Goal: Transaction & Acquisition: Purchase product/service

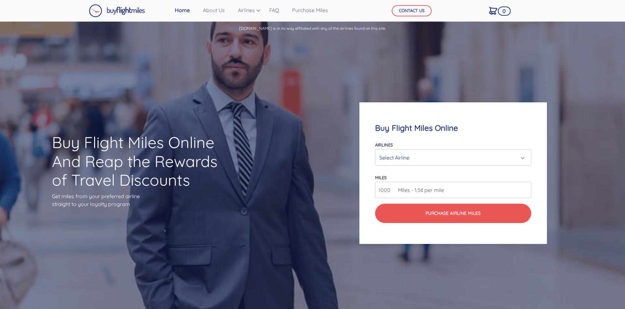
click at [437, 155] on div "Select Airline" at bounding box center [450, 157] width 143 height 12
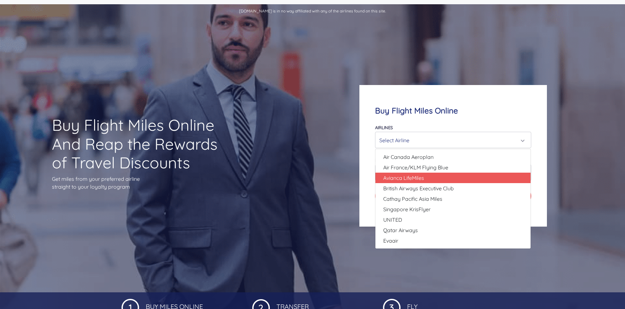
scroll to position [33, 0]
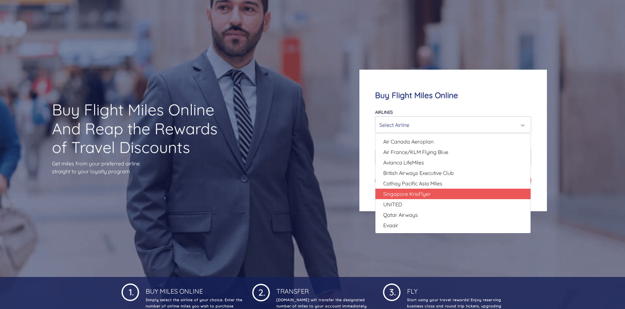
click at [411, 196] on span "Singapore KrisFlyer" at bounding box center [406, 194] width 47 height 8
select select "Singapore KrisFlyer"
type input "80000"
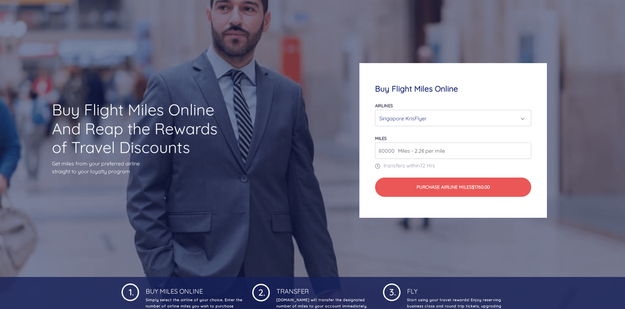
click at [392, 152] on input "80000" at bounding box center [453, 150] width 156 height 16
click at [478, 149] on input "80000" at bounding box center [453, 150] width 156 height 16
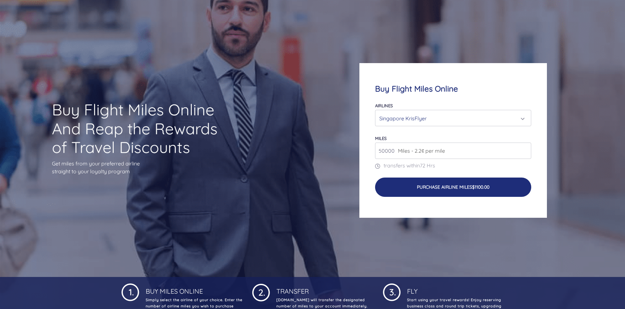
click at [447, 179] on button "Purchase Airline Miles $1100.00" at bounding box center [453, 186] width 156 height 19
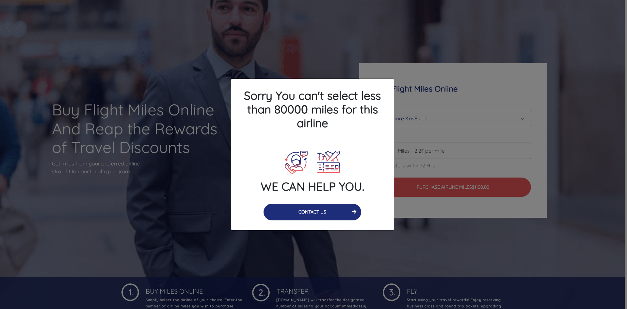
click at [313, 211] on button "CONTACT US" at bounding box center [312, 211] width 98 height 17
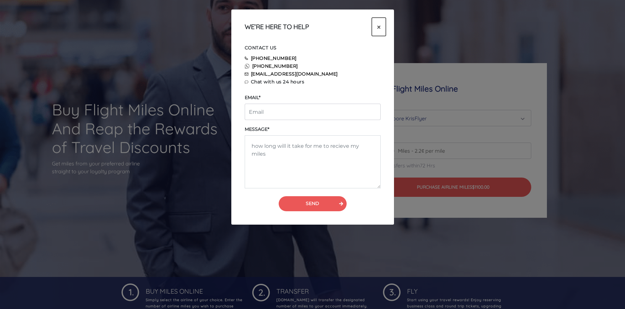
click at [374, 25] on button "×" at bounding box center [379, 27] width 14 height 18
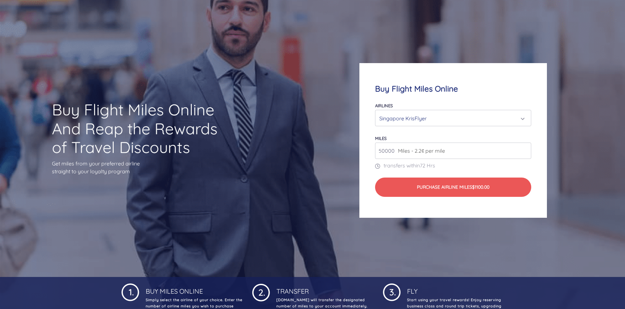
click at [387, 154] on input "50000" at bounding box center [453, 150] width 156 height 16
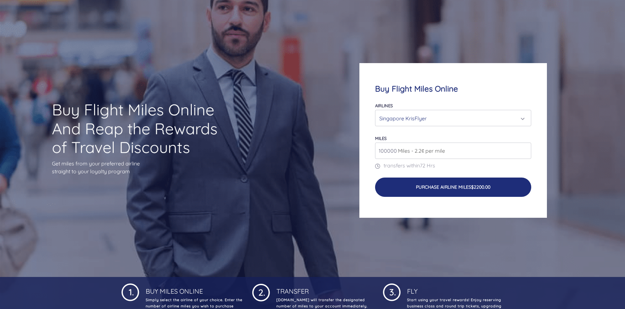
type input "100000"
click at [416, 189] on button "Purchase Airline Miles $2200.00" at bounding box center [453, 186] width 156 height 19
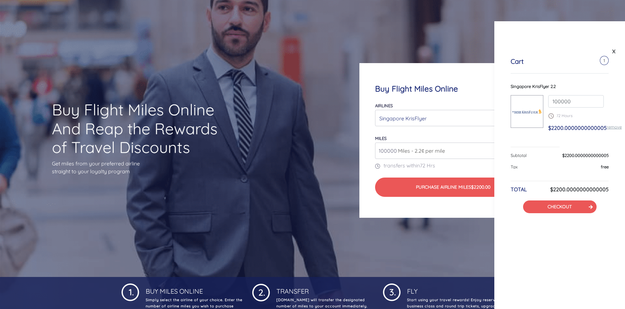
click at [318, 115] on div "Buy Flight Miles Online And Reap the Rewards of Travel Discounts Get miles from…" at bounding box center [312, 140] width 625 height 273
click at [613, 51] on link "X" at bounding box center [613, 51] width 7 height 10
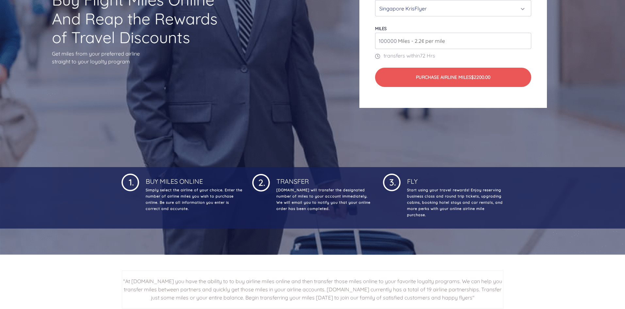
scroll to position [131, 0]
